Goal: Information Seeking & Learning: Learn about a topic

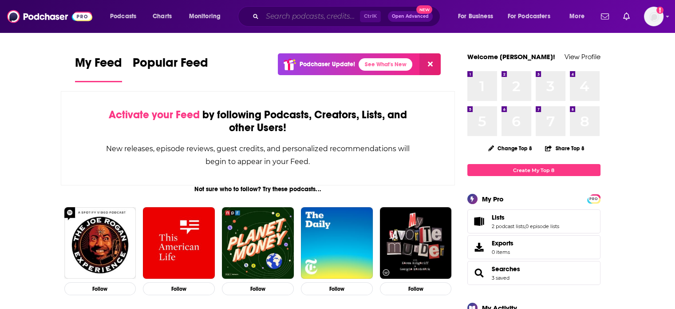
click at [284, 12] on input "Search podcasts, credits, & more..." at bounding box center [311, 16] width 98 height 14
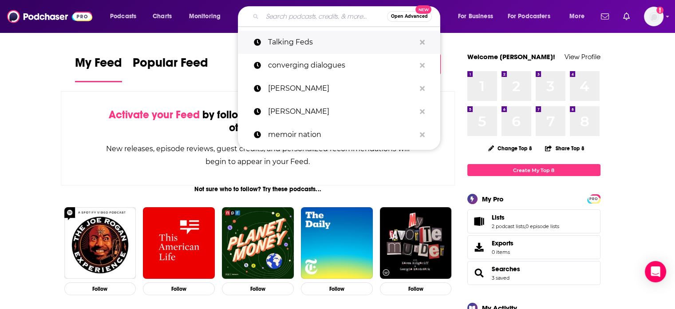
click at [301, 39] on p "Talking Feds" at bounding box center [341, 42] width 147 height 23
type input "Talking Feds"
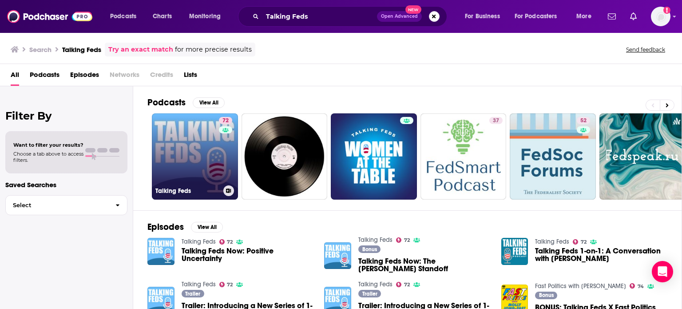
click at [197, 160] on link "72 Talking Feds" at bounding box center [195, 156] width 86 height 86
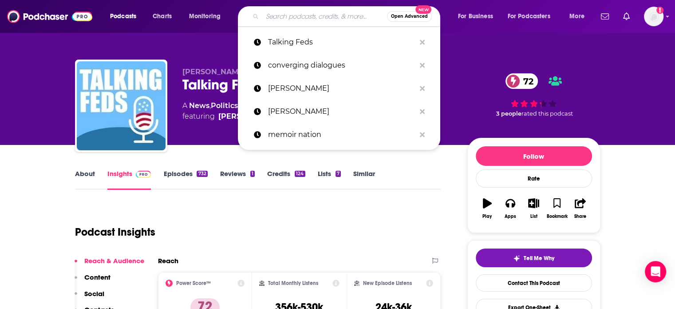
click at [293, 16] on input "Search podcasts, credits, & more..." at bounding box center [324, 16] width 125 height 14
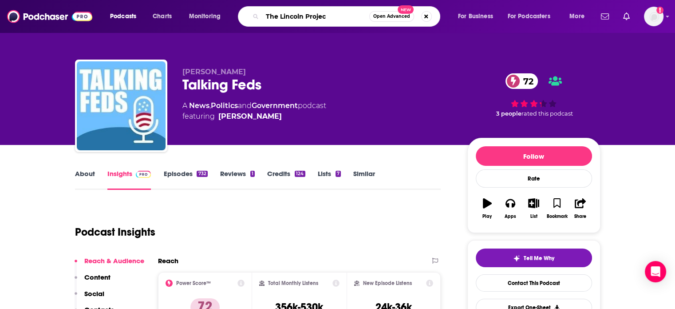
type input "The Lincoln Project"
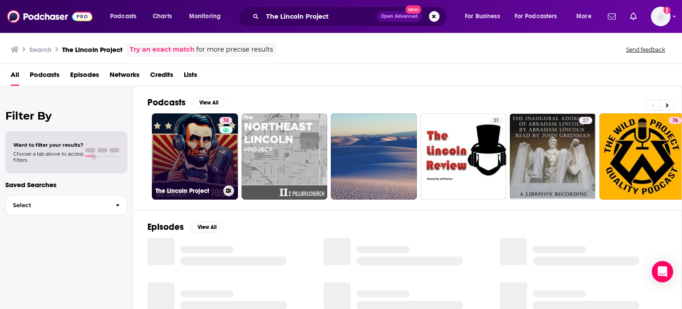
click at [190, 165] on link "74 The Lincoln Project" at bounding box center [195, 156] width 86 height 86
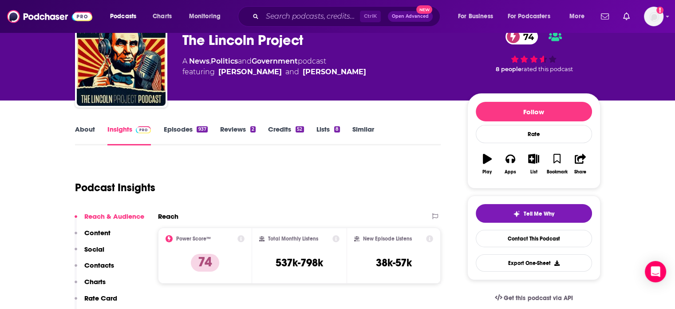
scroll to position [133, 0]
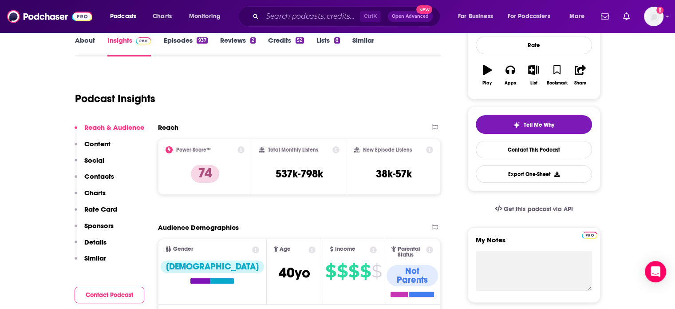
drag, startPoint x: 18, startPoint y: 170, endPoint x: 133, endPoint y: 93, distance: 138.0
